Goal: Transaction & Acquisition: Obtain resource

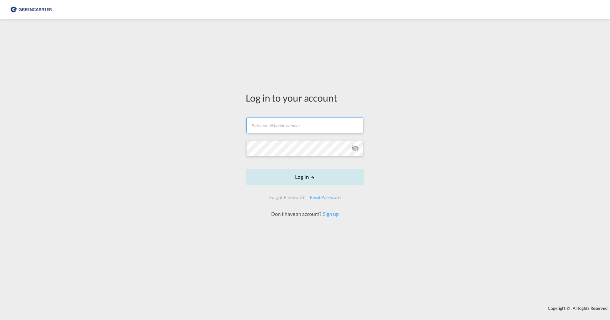
type input "[PERSON_NAME][EMAIL_ADDRESS][PERSON_NAME][DOMAIN_NAME]"
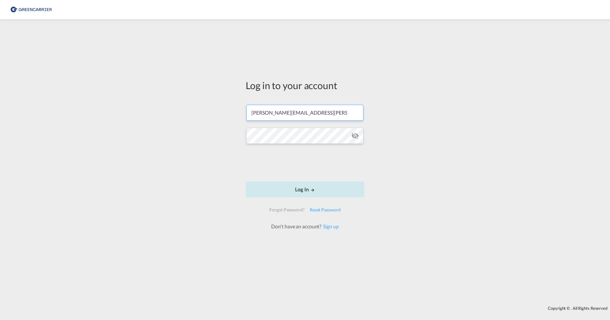
click at [286, 176] on form "[PERSON_NAME][EMAIL_ADDRESS][PERSON_NAME][DOMAIN_NAME] Log In Forgot Password? …" at bounding box center [305, 163] width 119 height 131
click at [301, 190] on button "Log In" at bounding box center [305, 189] width 119 height 16
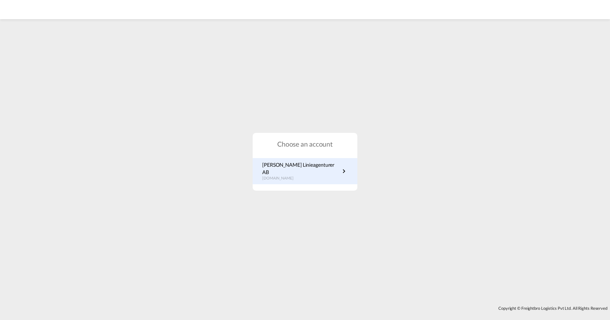
click at [308, 172] on p "[PERSON_NAME] Linieagenturer AB" at bounding box center [301, 168] width 78 height 14
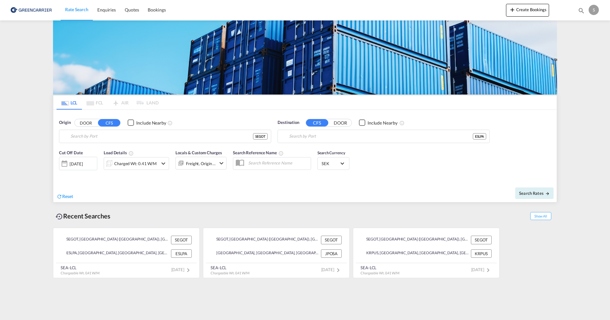
type input "[GEOGRAPHIC_DATA] ([GEOGRAPHIC_DATA]), [GEOGRAPHIC_DATA]"
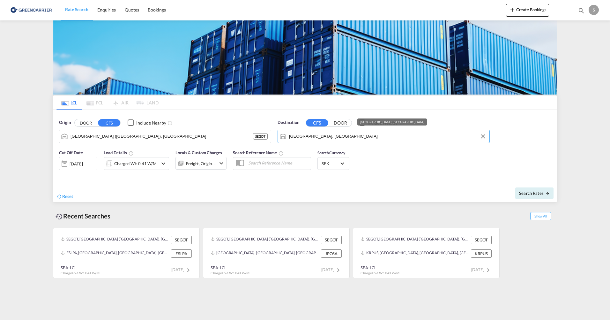
drag, startPoint x: 357, startPoint y: 135, endPoint x: 138, endPoint y: 123, distance: 219.6
click at [138, 123] on div "Origin DOOR CFS Include Nearby Gothenburg (Goteborg), SEGOT SEGOT Destination C…" at bounding box center [305, 128] width 504 height 36
drag, startPoint x: 363, startPoint y: 135, endPoint x: 295, endPoint y: 83, distance: 85.8
click at [279, 124] on div "Destination CFS DOOR Include Nearby Las Palmas de Gran Canaria, ESLPA ESLPA" at bounding box center [384, 131] width 212 height 24
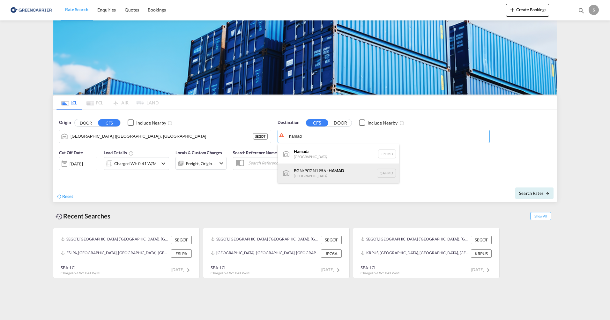
click at [298, 174] on div "BGN/PCGN1956 - HAMAD Qatar QAHMD" at bounding box center [338, 172] width 121 height 19
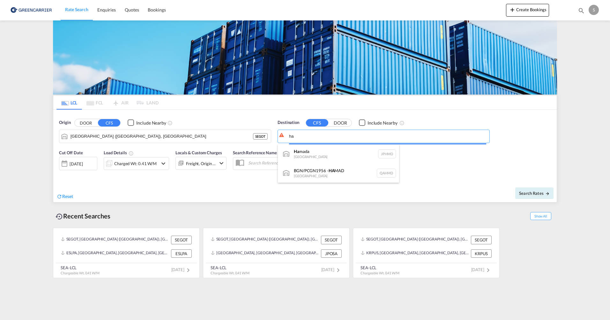
type input "h"
click at [295, 209] on div "BGN/PCGN1956 - HAMAD Qatar QAHMD" at bounding box center [338, 211] width 121 height 19
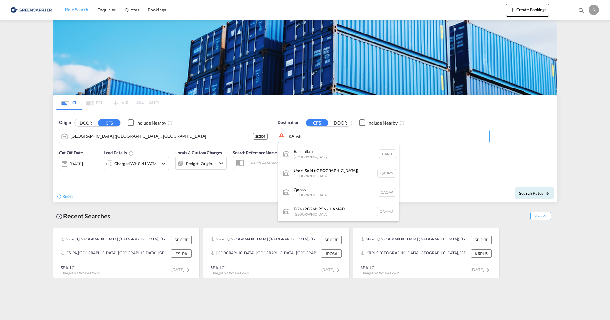
type input "BGN/PCGN1956 - HAMAD, QAHMD"
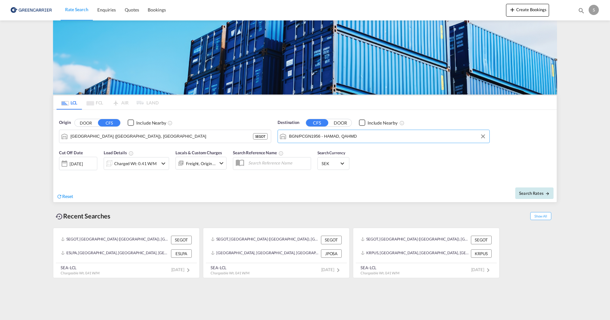
click at [532, 195] on span "Search Rates" at bounding box center [534, 193] width 31 height 5
type input "SEGOT to QAHMD / 8 Oct 2025"
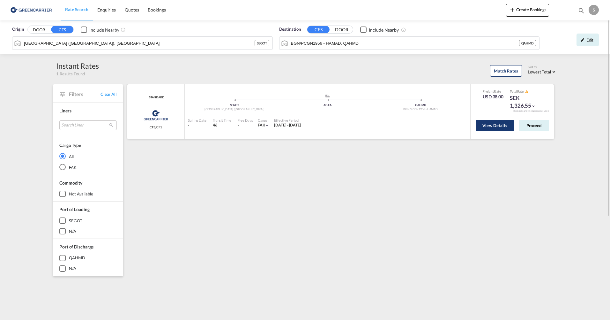
click at [497, 124] on button "View Details" at bounding box center [495, 125] width 38 height 11
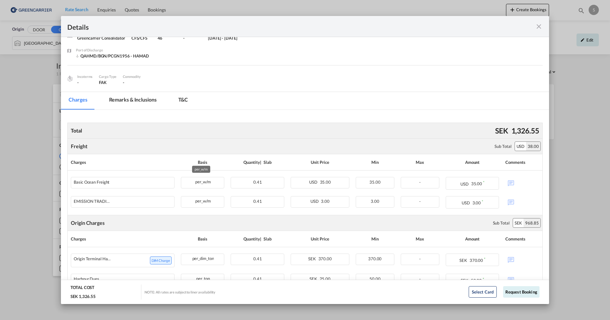
scroll to position [96, 0]
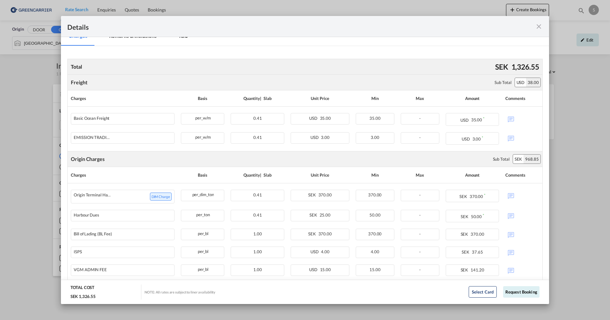
click at [314, 60] on div "Total SEK 1,326.55" at bounding box center [305, 67] width 476 height 16
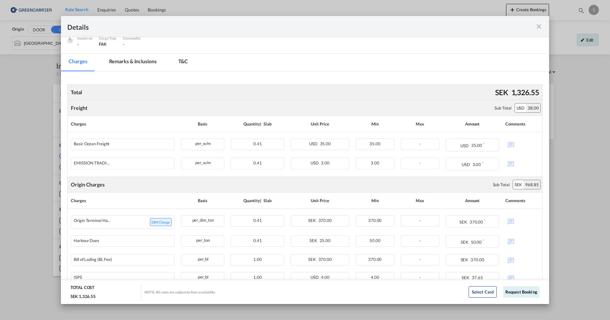
scroll to position [118, 0]
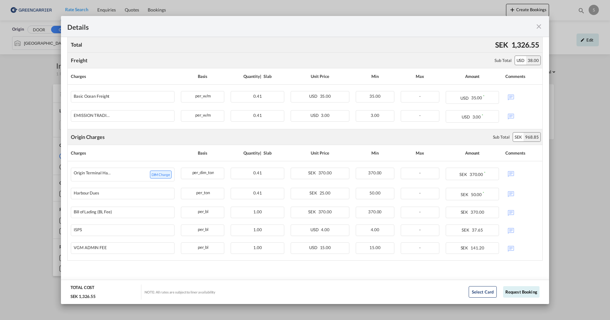
click at [540, 23] on md-icon "icon-close fg-AAA8AD m-0 cursor" at bounding box center [539, 27] width 8 height 8
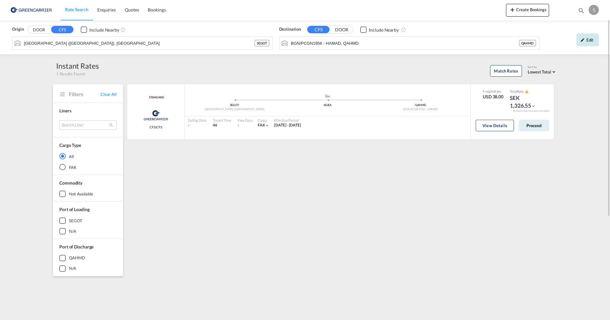
click at [589, 41] on div "Edit" at bounding box center [588, 40] width 22 height 13
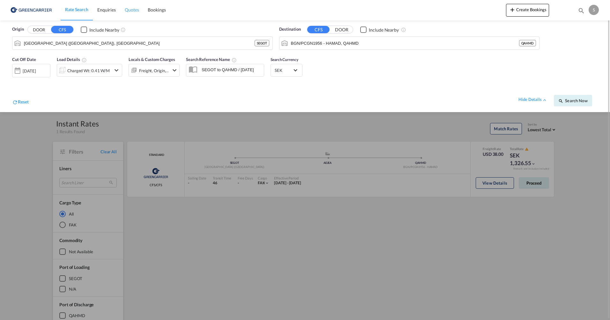
click at [128, 11] on span "Quotes" at bounding box center [132, 9] width 14 height 5
